Goal: Task Accomplishment & Management: Use online tool/utility

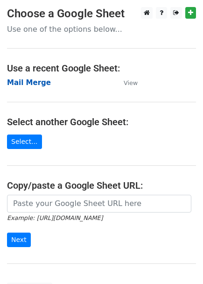
click at [33, 83] on strong "Mail Merge" at bounding box center [29, 82] width 44 height 8
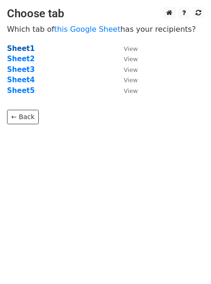
click at [24, 46] on strong "Sheet1" at bounding box center [21, 48] width 28 height 8
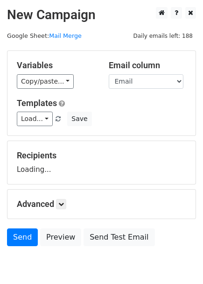
click at [33, 126] on div "Variables Copy/paste... {{User ID}} {{Last Name}} {{First Name}} {{Start Year}}…" at bounding box center [101, 93] width 188 height 84
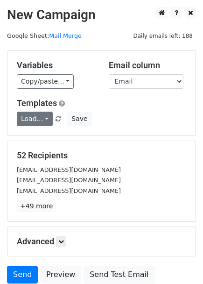
click at [34, 125] on link "Load..." at bounding box center [35, 119] width 36 height 14
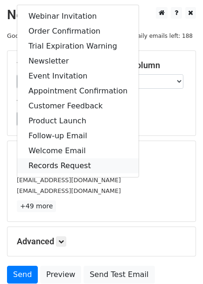
click at [49, 164] on link "Records Request" at bounding box center [77, 165] width 121 height 15
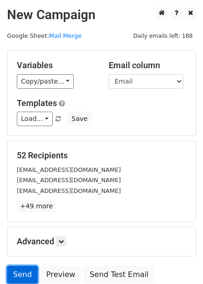
click at [19, 277] on link "Send" at bounding box center [22, 275] width 31 height 18
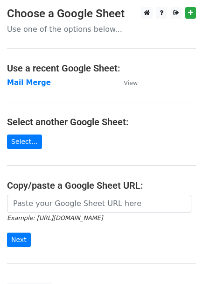
click at [40, 77] on td "Mail Merge" at bounding box center [60, 82] width 107 height 11
click at [33, 83] on strong "Mail Merge" at bounding box center [29, 82] width 44 height 8
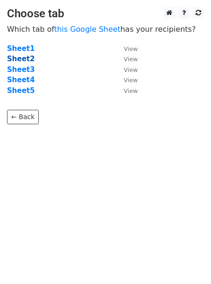
click at [21, 58] on strong "Sheet2" at bounding box center [21, 59] width 28 height 8
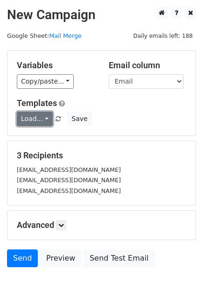
click at [34, 120] on link "Load..." at bounding box center [35, 119] width 36 height 14
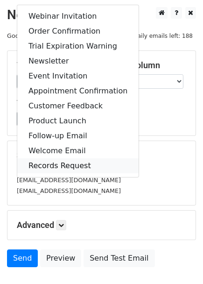
click at [46, 166] on link "Records Request" at bounding box center [77, 165] width 121 height 15
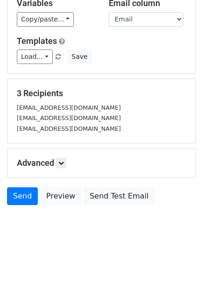
scroll to position [63, 0]
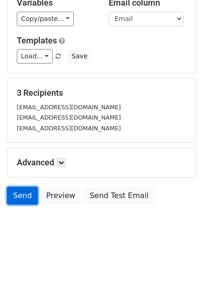
click at [21, 196] on link "Send" at bounding box center [22, 196] width 31 height 18
